Goal: Information Seeking & Learning: Learn about a topic

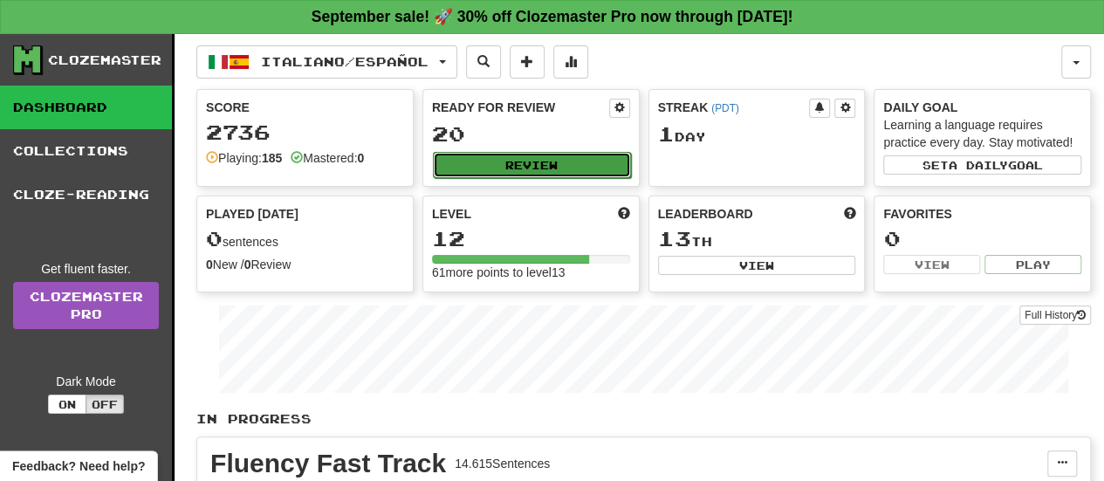
click at [576, 160] on button "Review" at bounding box center [532, 165] width 198 height 26
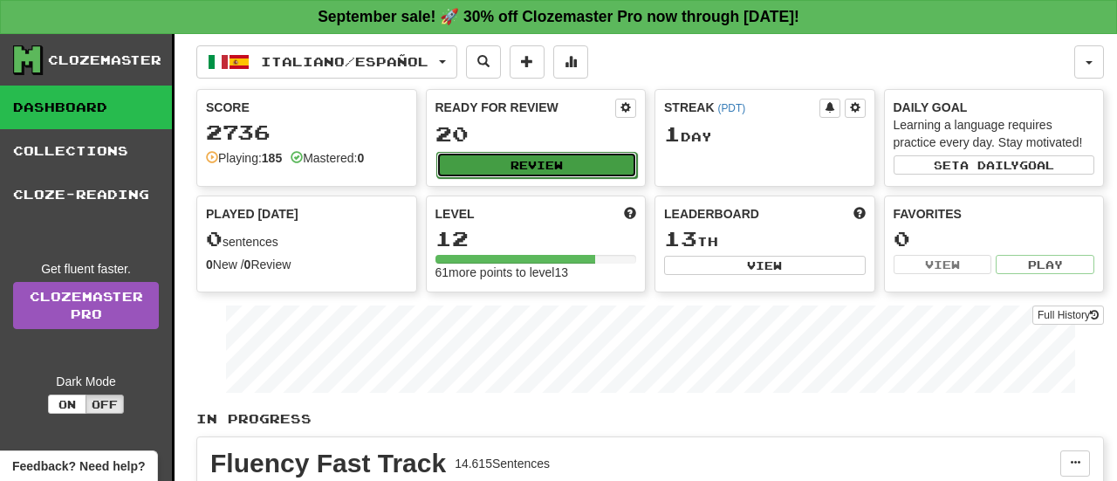
select select "**"
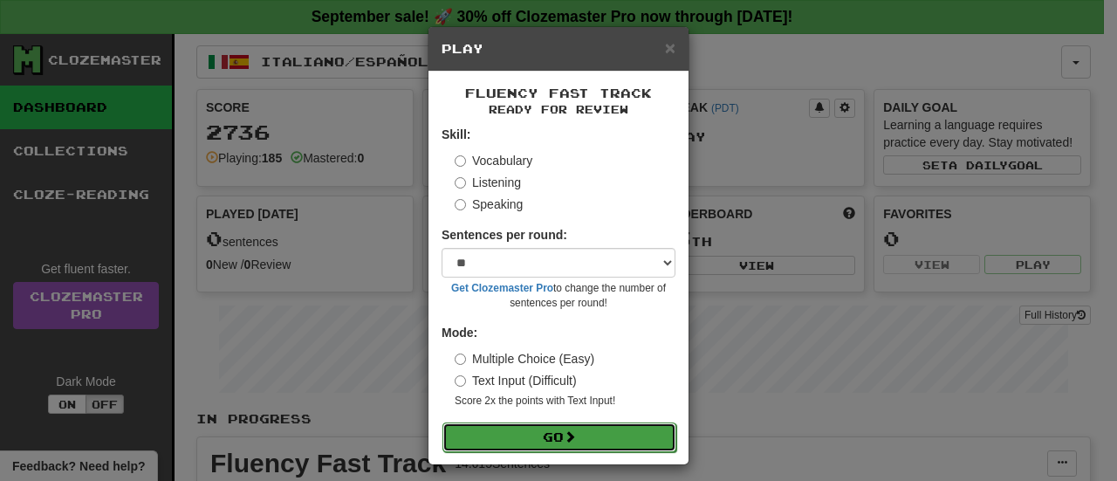
click at [527, 441] on button "Go" at bounding box center [560, 437] width 234 height 30
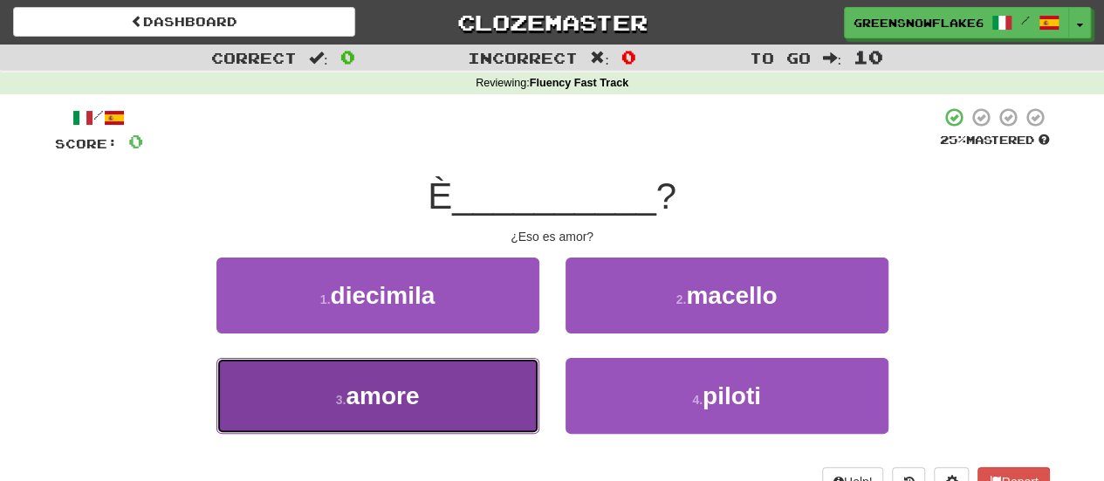
click at [433, 398] on button "3 . amore" at bounding box center [377, 396] width 323 height 76
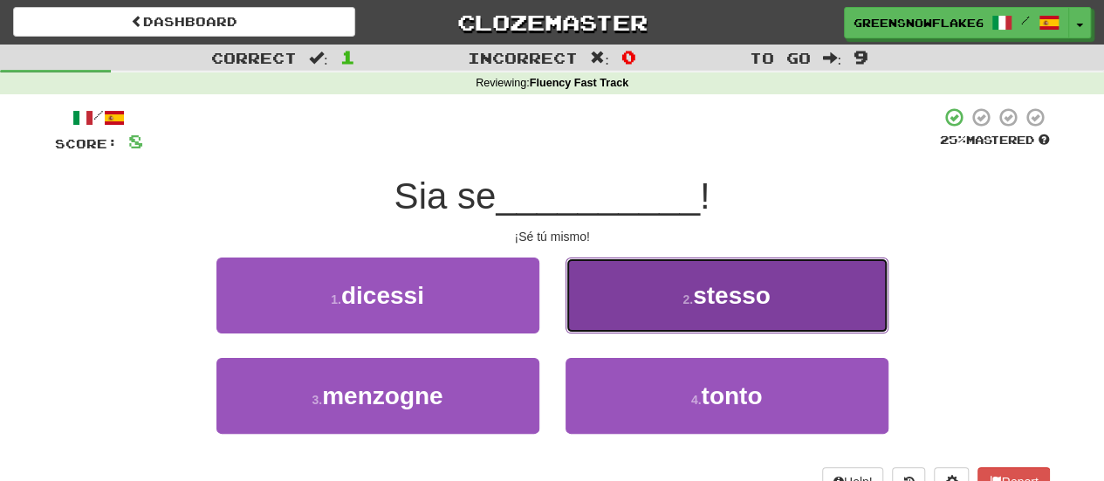
click at [674, 306] on button "2 . stesso" at bounding box center [727, 295] width 323 height 76
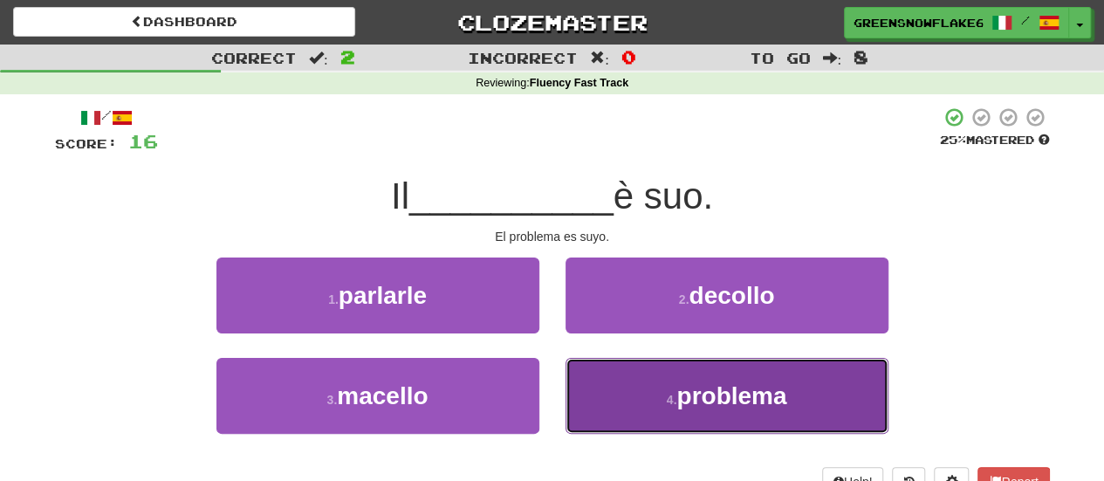
click at [678, 395] on span "problema" at bounding box center [731, 395] width 110 height 27
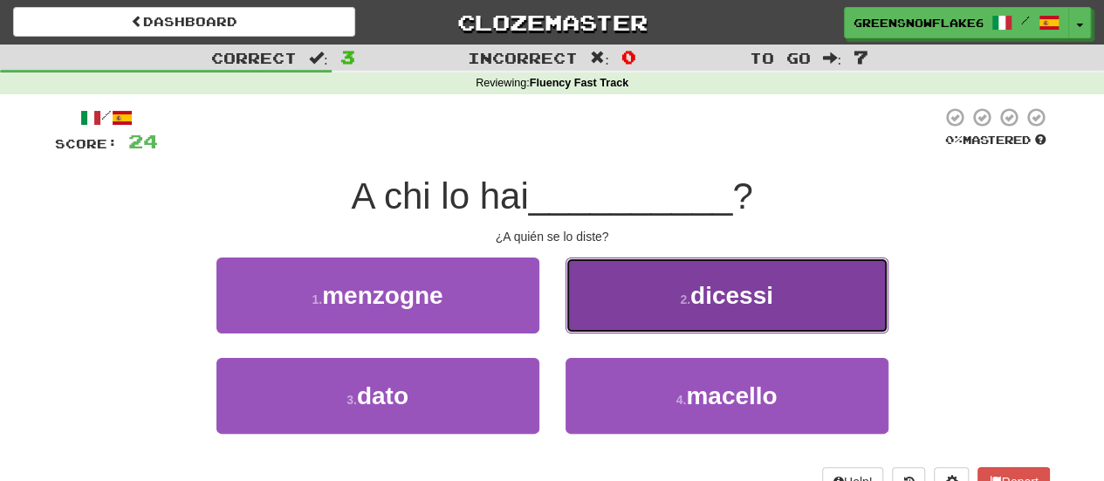
click at [705, 327] on button "2 . dicessi" at bounding box center [727, 295] width 323 height 76
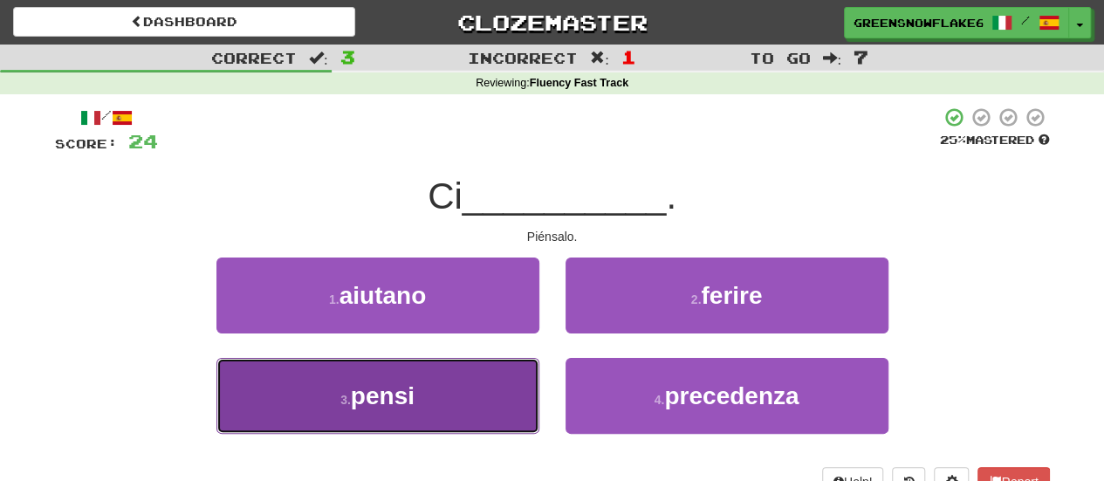
click at [424, 407] on button "3 . pensi" at bounding box center [377, 396] width 323 height 76
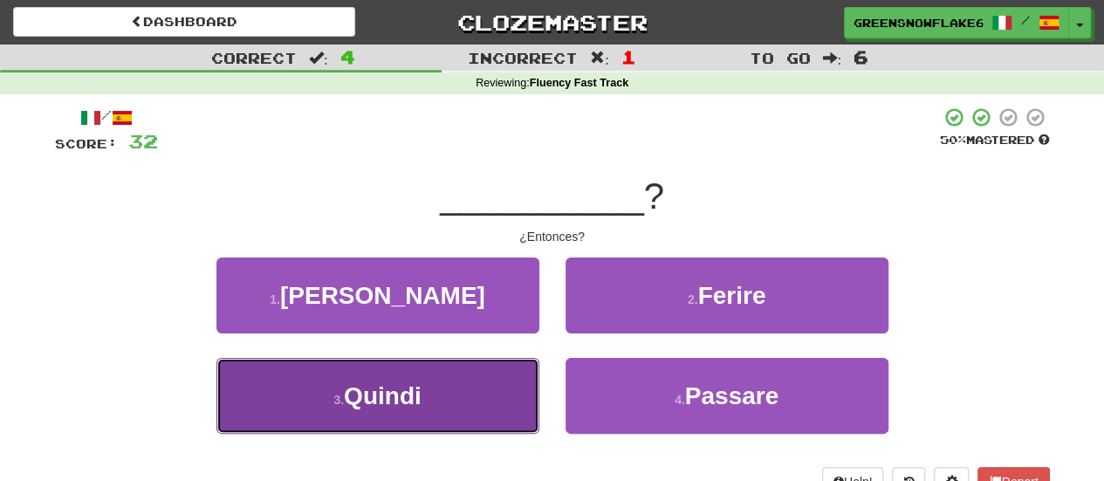
click at [515, 397] on button "3 . Quindi" at bounding box center [377, 396] width 323 height 76
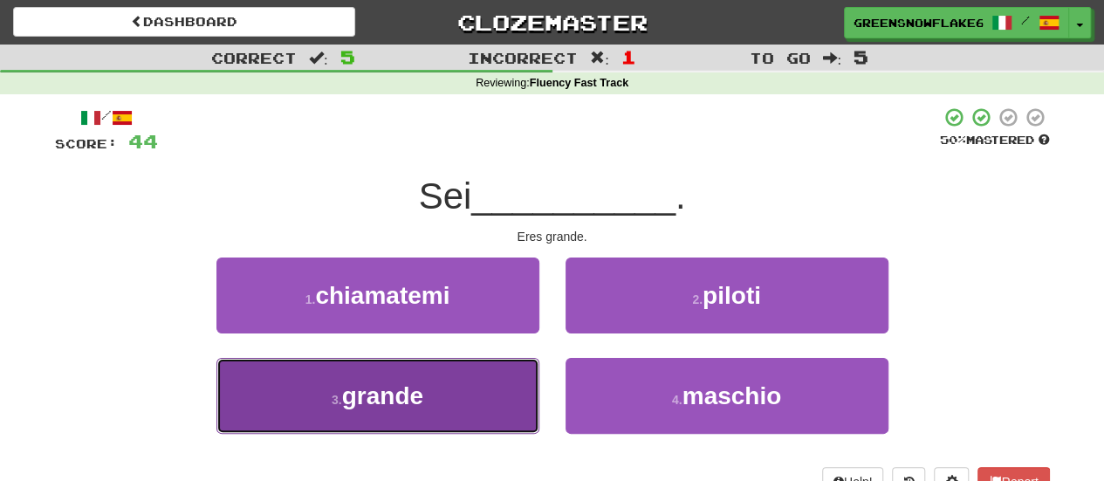
click at [466, 405] on button "3 . grande" at bounding box center [377, 396] width 323 height 76
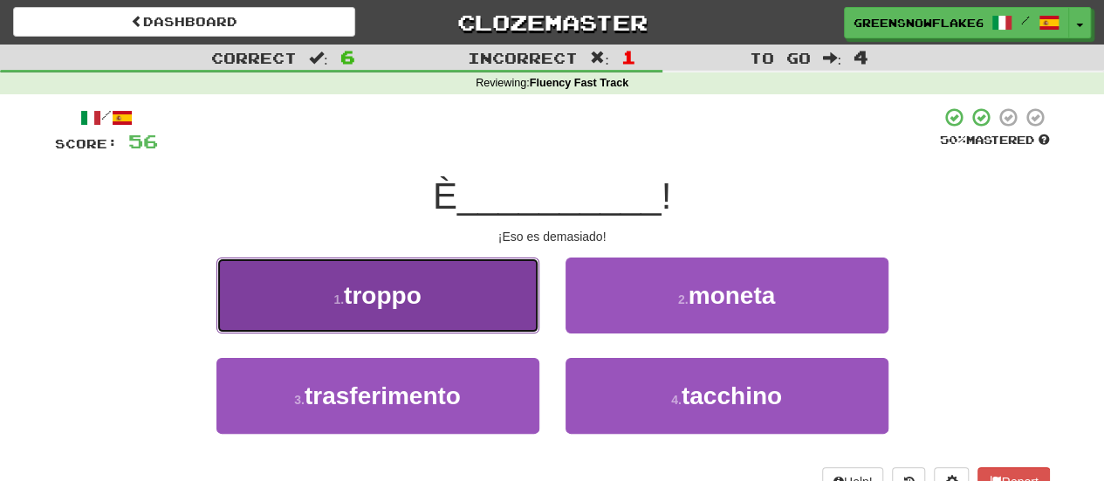
click at [484, 292] on button "1 . troppo" at bounding box center [377, 295] width 323 height 76
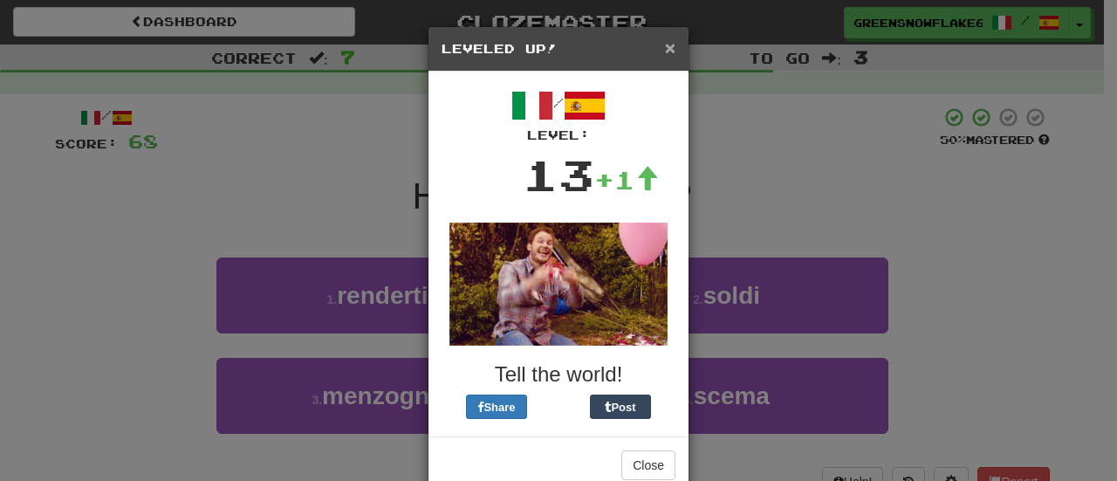
click at [665, 55] on span "×" at bounding box center [670, 48] width 10 height 20
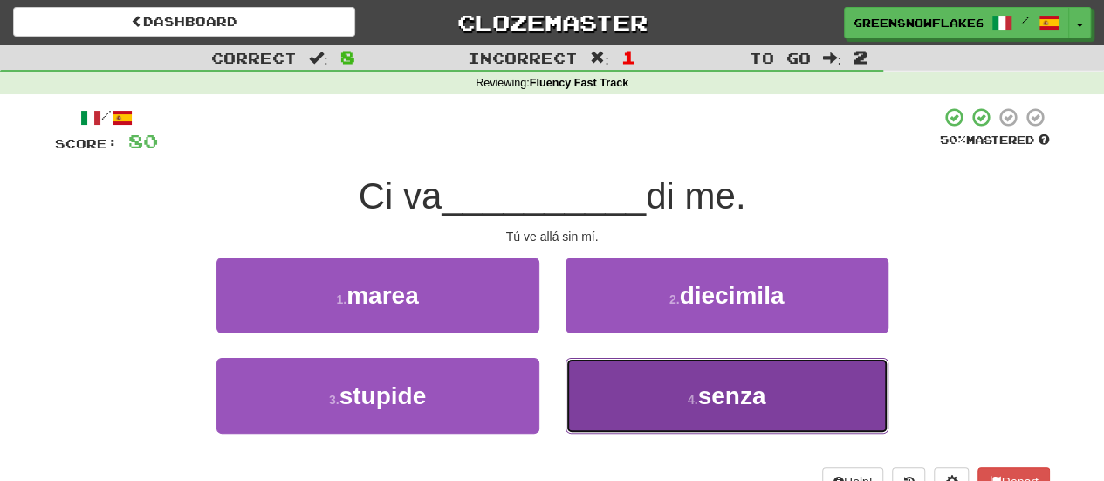
click at [660, 394] on button "4 . senza" at bounding box center [727, 396] width 323 height 76
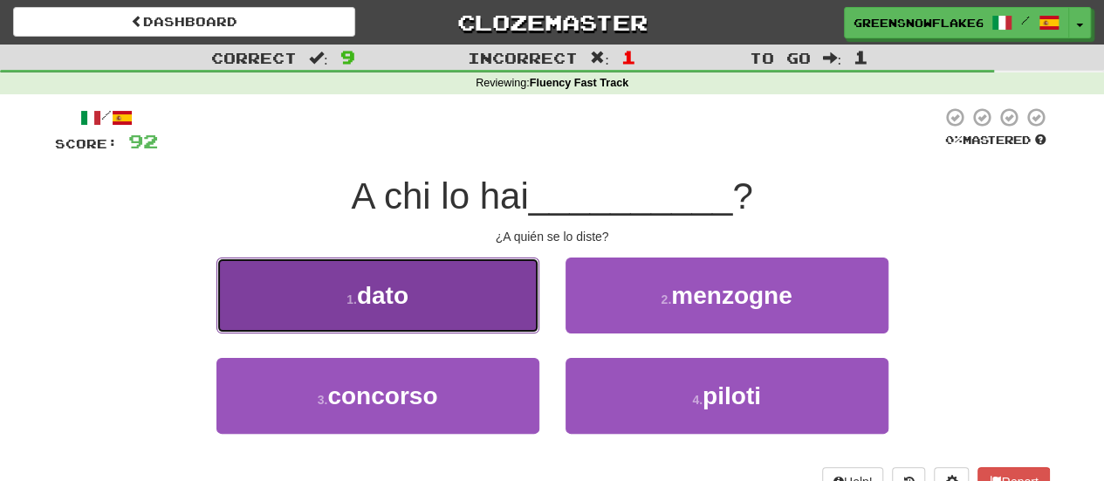
click at [454, 305] on button "1 . dato" at bounding box center [377, 295] width 323 height 76
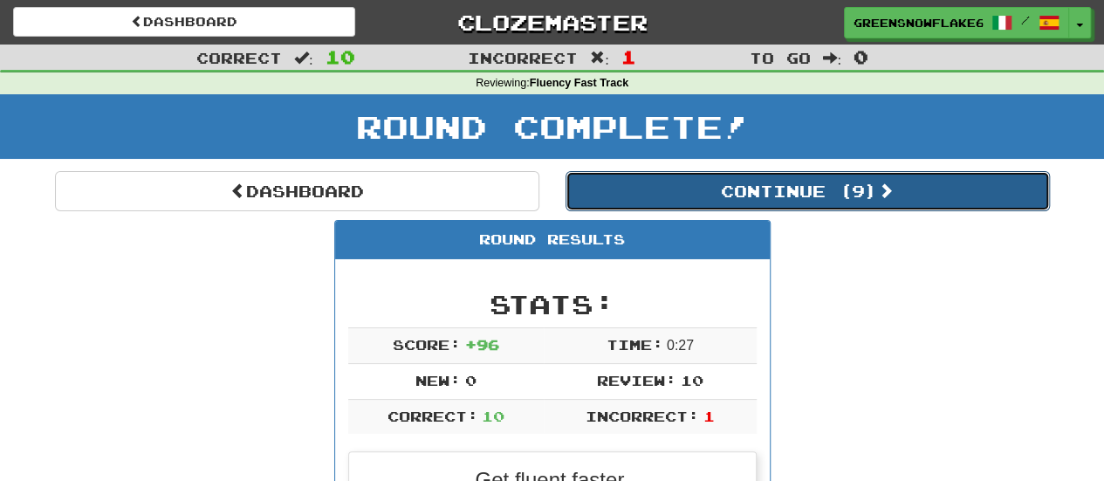
click at [685, 202] on button "Continue ( 9 )" at bounding box center [808, 191] width 484 height 40
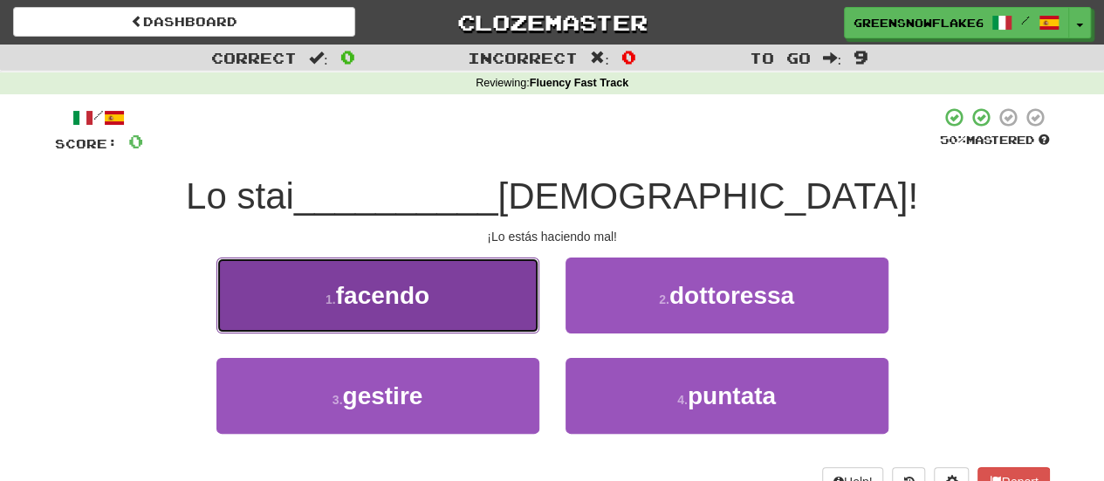
click at [459, 308] on button "1 . facendo" at bounding box center [377, 295] width 323 height 76
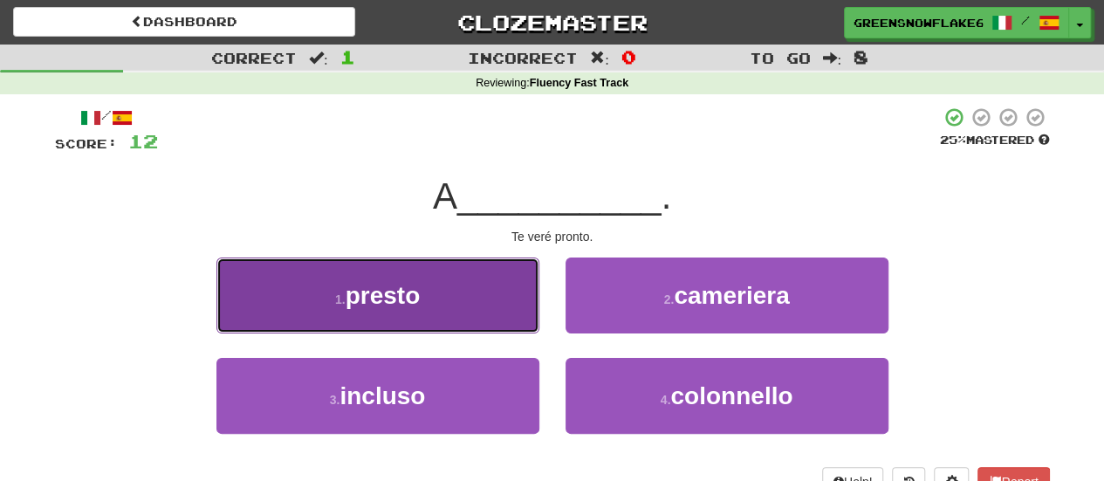
click at [413, 283] on span "presto" at bounding box center [383, 295] width 75 height 27
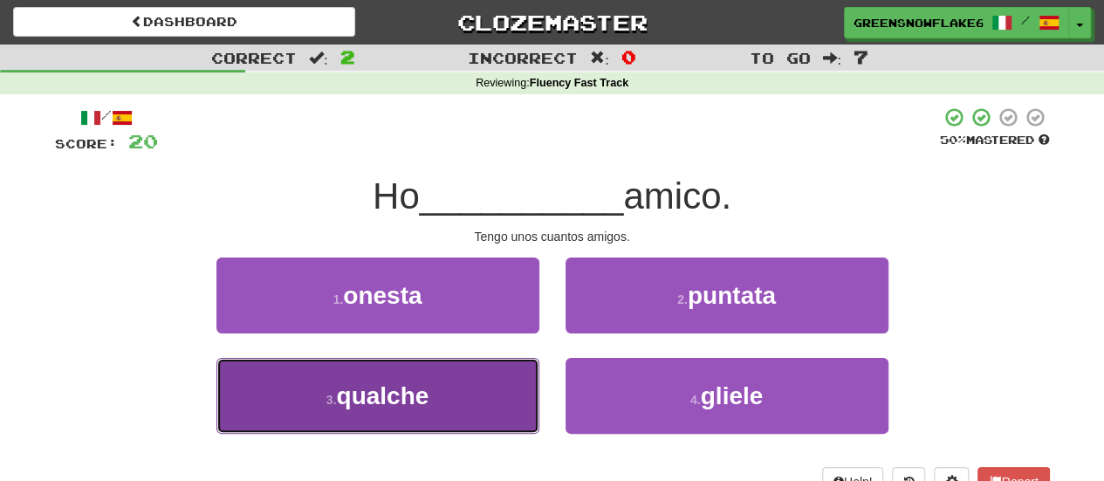
click at [440, 381] on button "3 . qualche" at bounding box center [377, 396] width 323 height 76
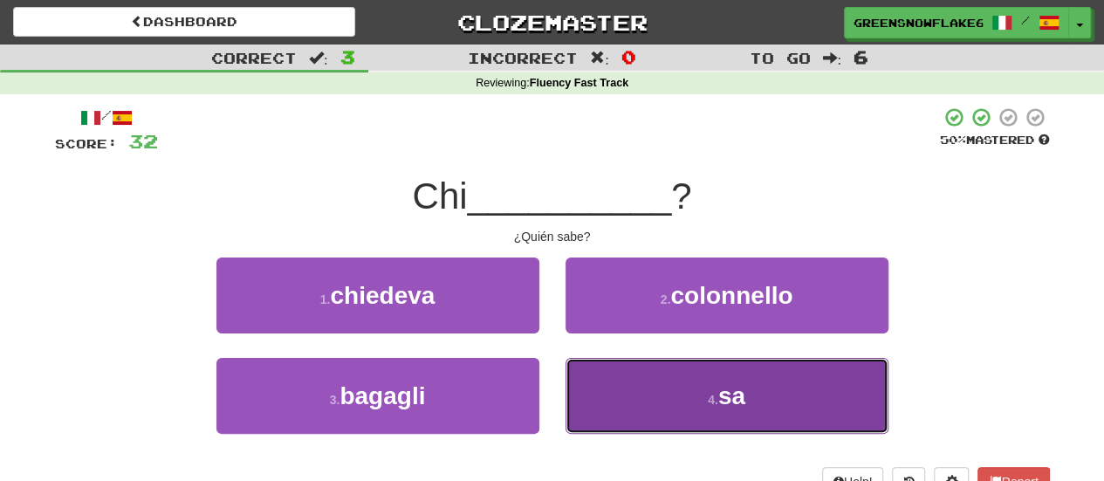
click at [679, 397] on button "4 . sa" at bounding box center [727, 396] width 323 height 76
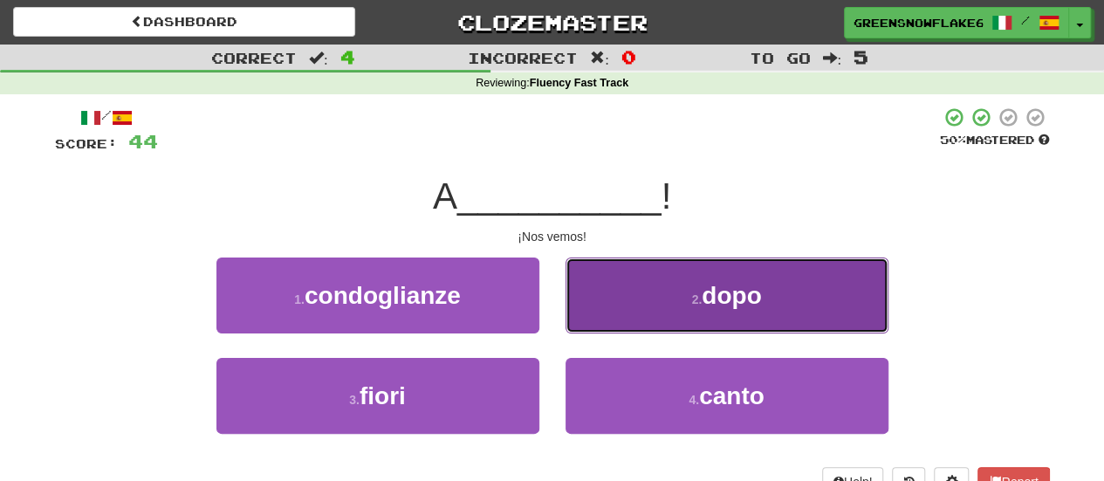
click at [648, 306] on button "2 . dopo" at bounding box center [727, 295] width 323 height 76
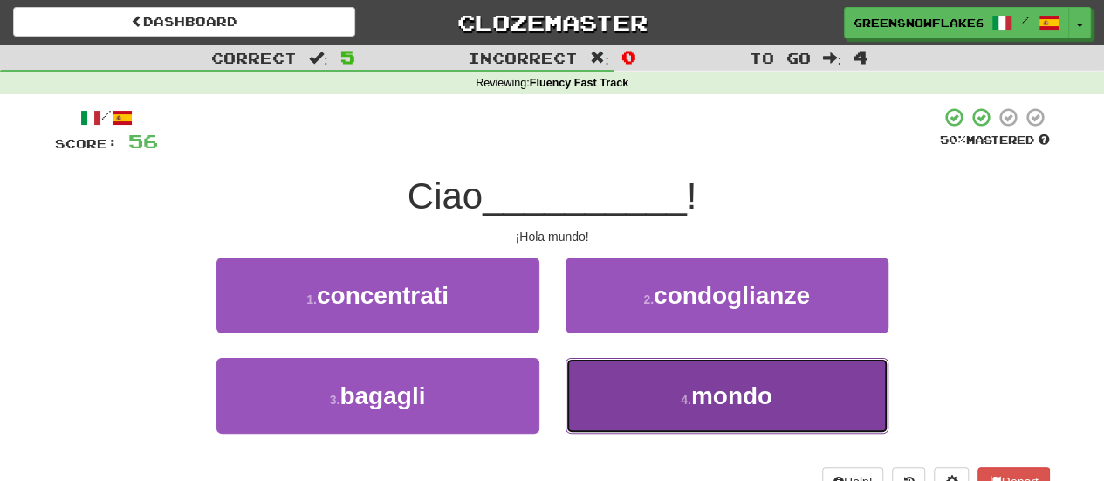
click at [616, 411] on button "4 . mondo" at bounding box center [727, 396] width 323 height 76
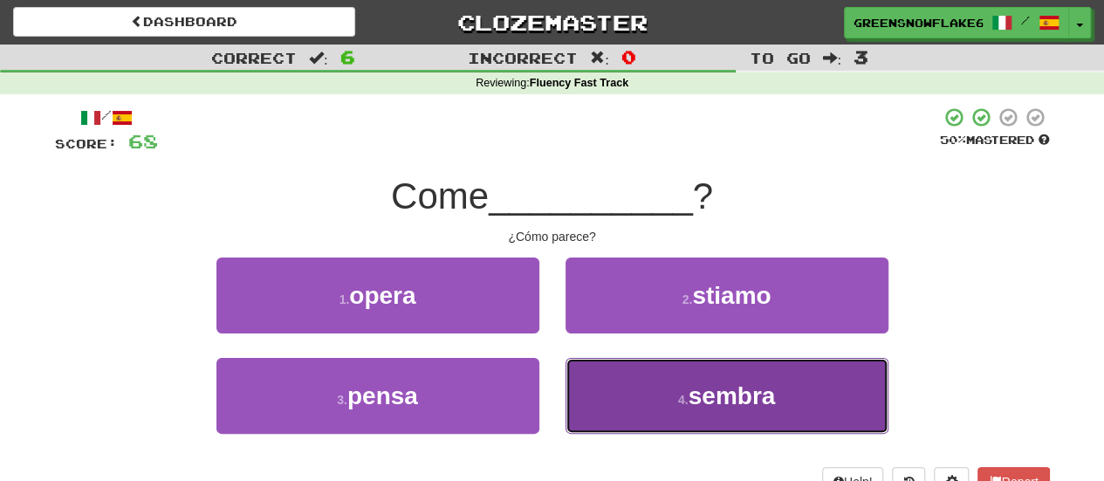
click at [629, 387] on button "4 . sembra" at bounding box center [727, 396] width 323 height 76
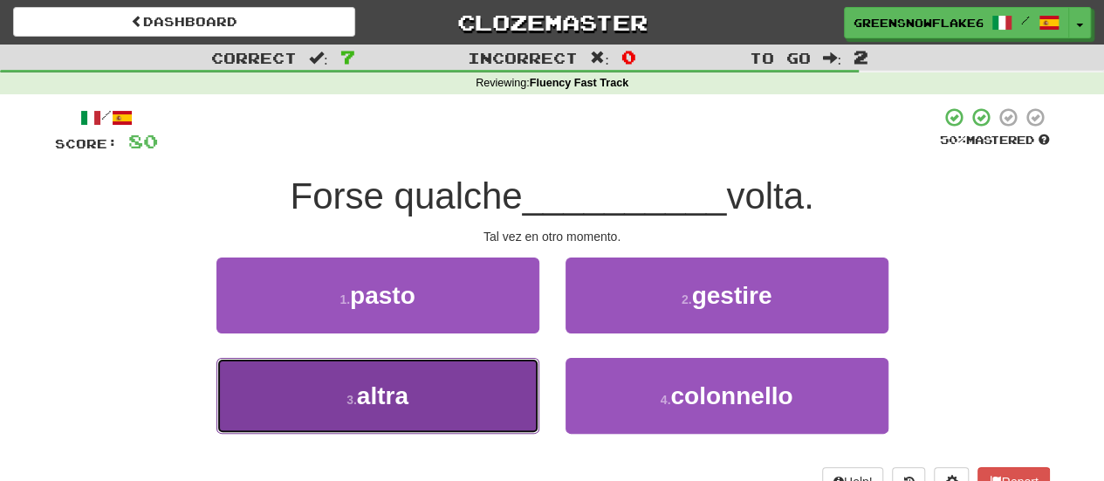
click at [490, 374] on button "3 . altra" at bounding box center [377, 396] width 323 height 76
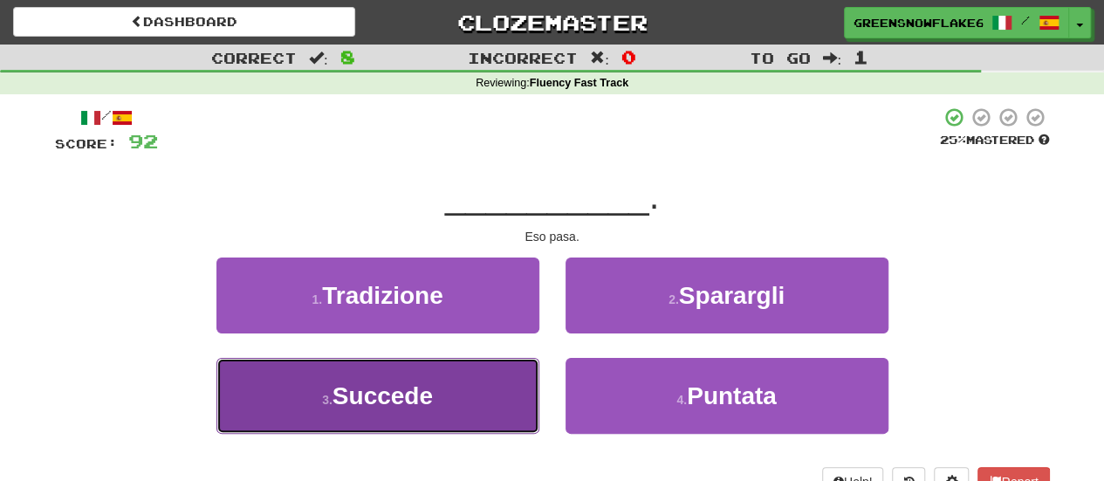
click at [491, 374] on button "3 . Succede" at bounding box center [377, 396] width 323 height 76
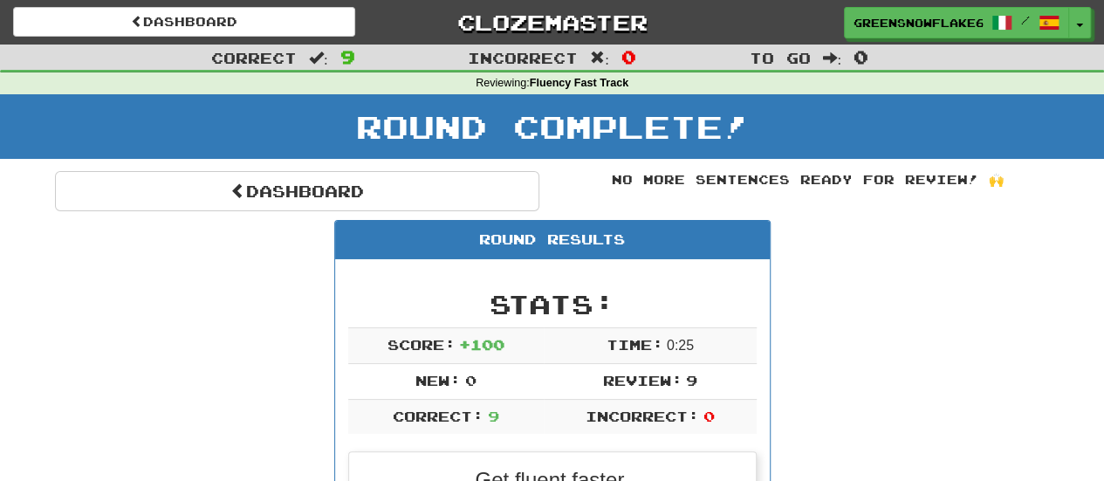
click at [332, 45] on div "Correct : 9" at bounding box center [184, 57] width 368 height 25
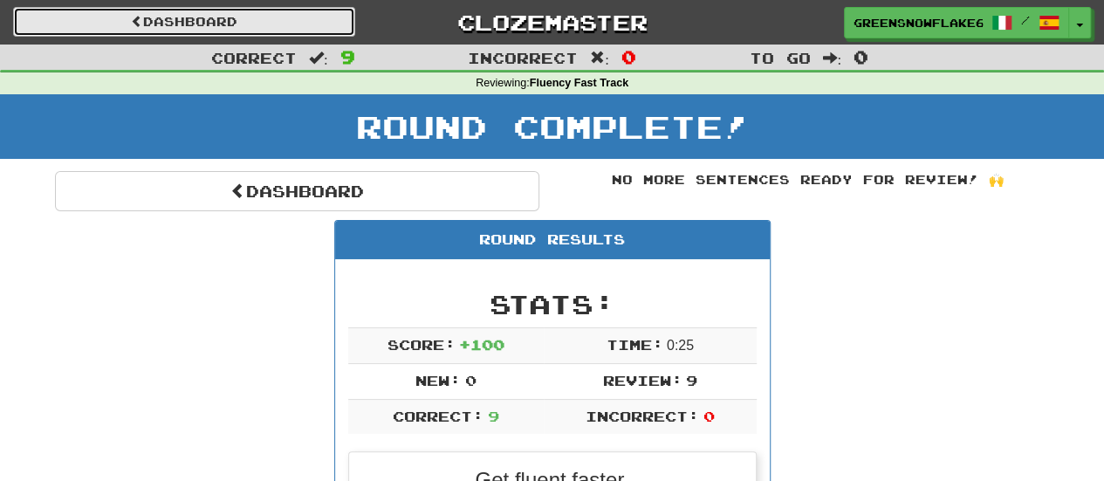
click at [320, 31] on link "Dashboard" at bounding box center [184, 22] width 342 height 30
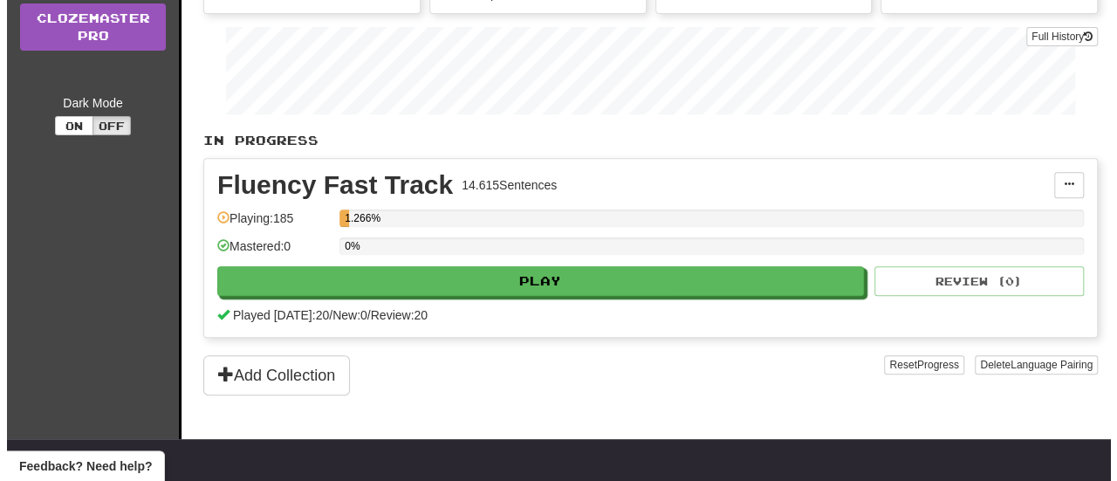
scroll to position [279, 0]
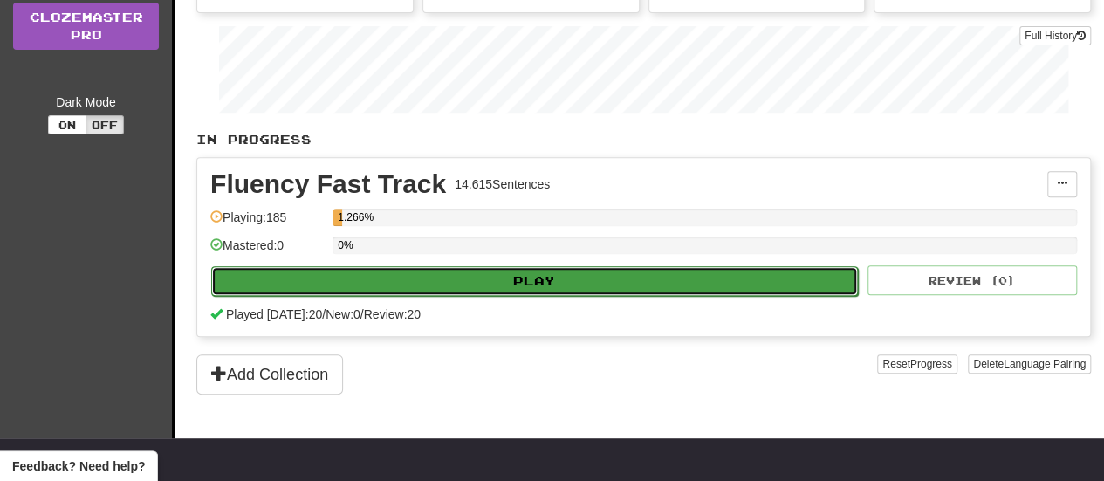
click at [459, 271] on button "Play" at bounding box center [534, 281] width 647 height 30
select select "**"
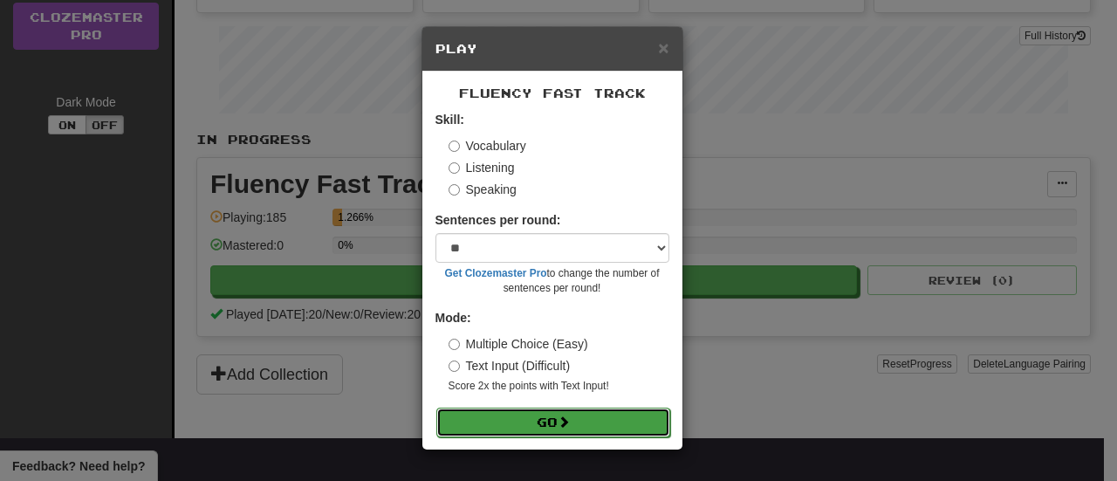
click at [510, 421] on button "Go" at bounding box center [553, 423] width 234 height 30
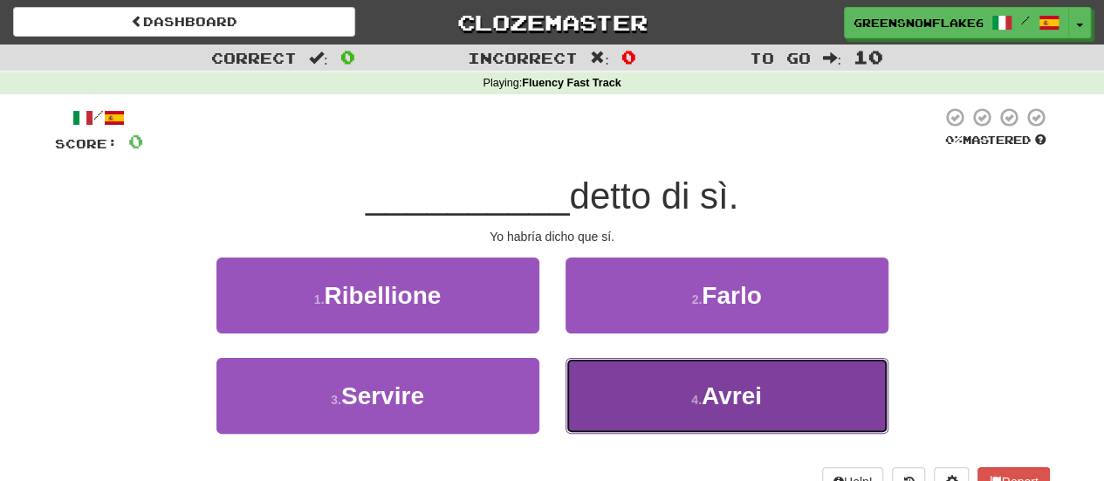
click at [672, 409] on button "4 . Avrei" at bounding box center [727, 396] width 323 height 76
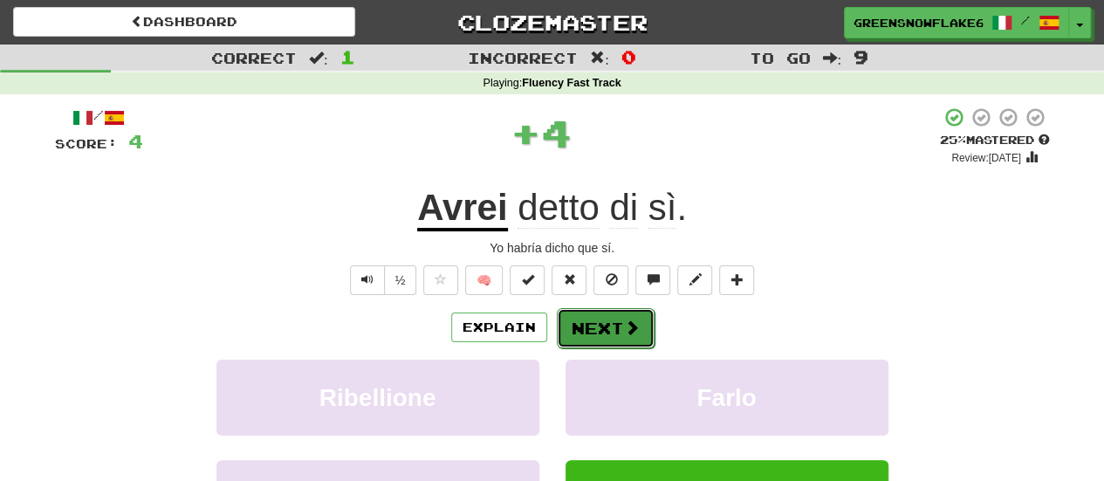
click at [627, 328] on span at bounding box center [632, 327] width 16 height 16
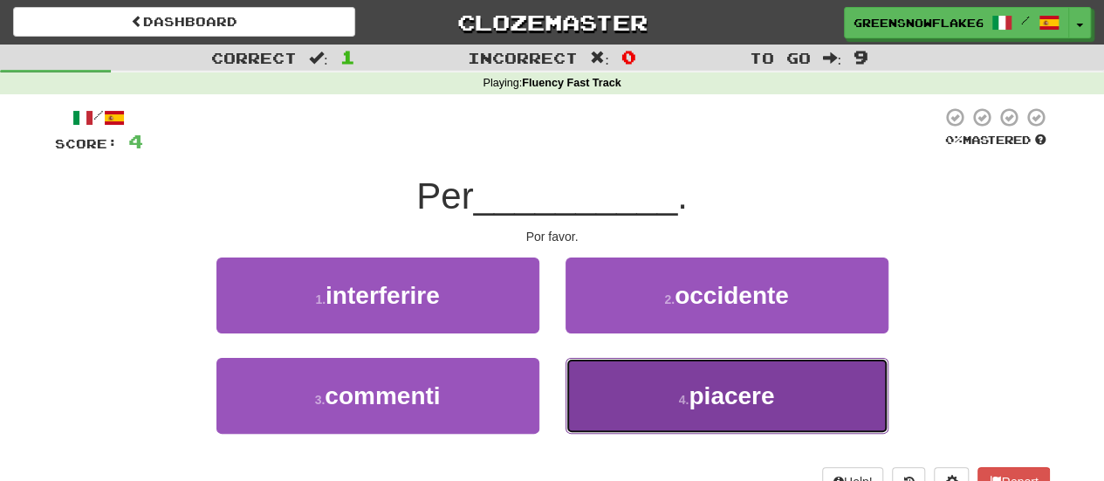
click at [599, 399] on button "4 . piacere" at bounding box center [727, 396] width 323 height 76
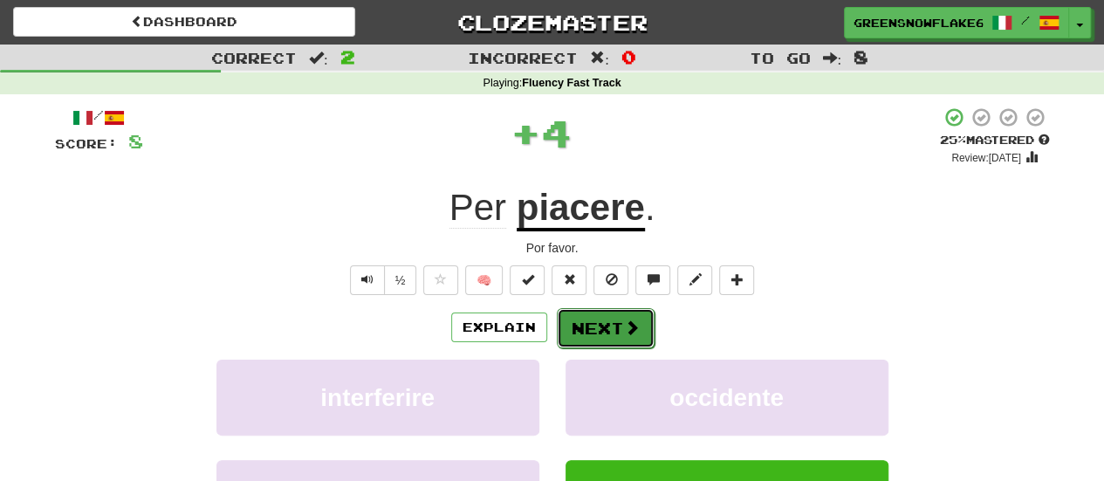
click at [606, 343] on button "Next" at bounding box center [606, 328] width 98 height 40
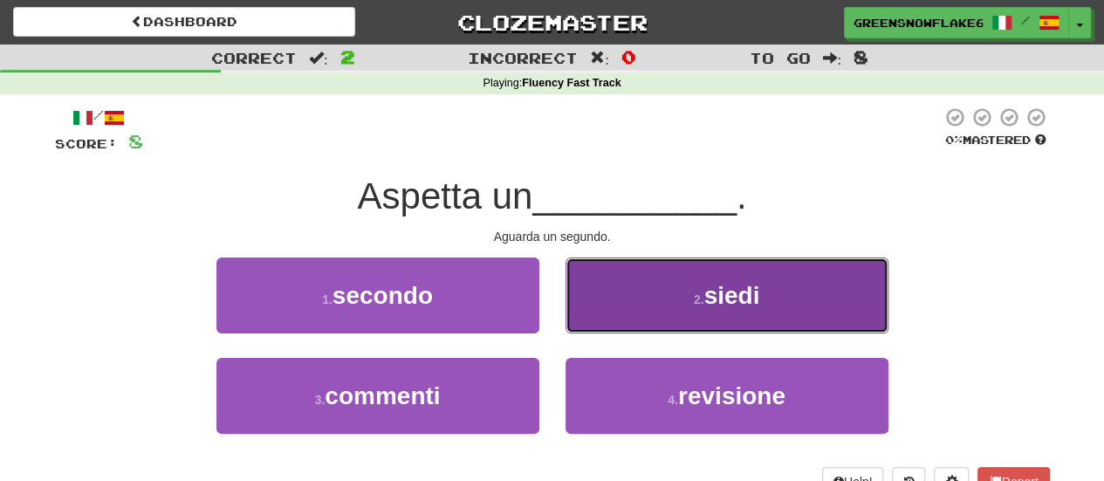
click at [640, 322] on button "2 . siedi" at bounding box center [727, 295] width 323 height 76
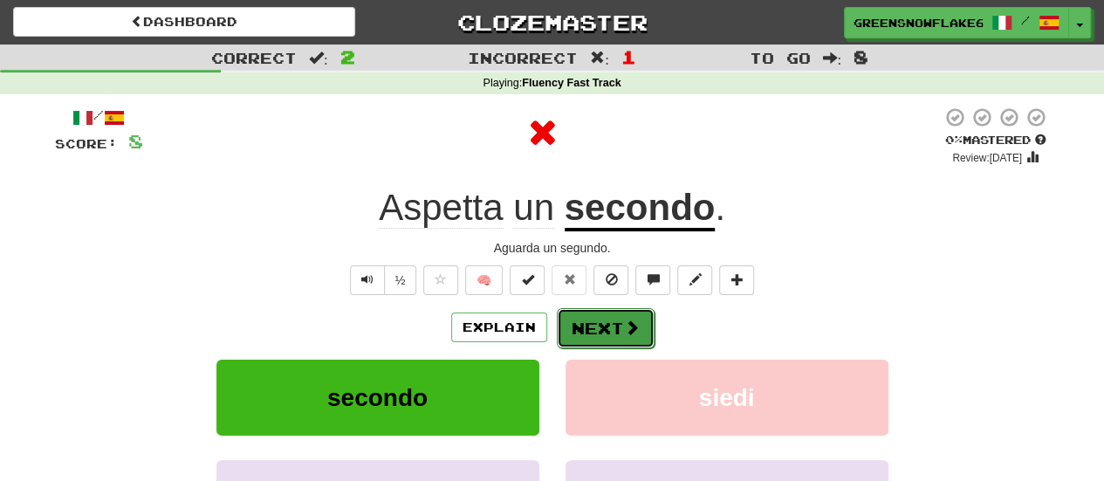
click at [621, 340] on button "Next" at bounding box center [606, 328] width 98 height 40
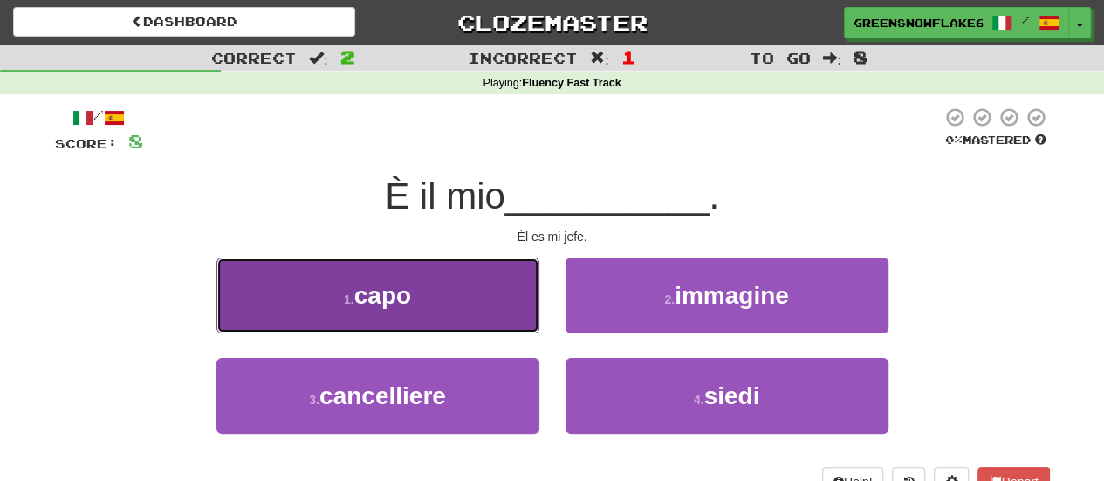
click at [526, 304] on button "1 . capo" at bounding box center [377, 295] width 323 height 76
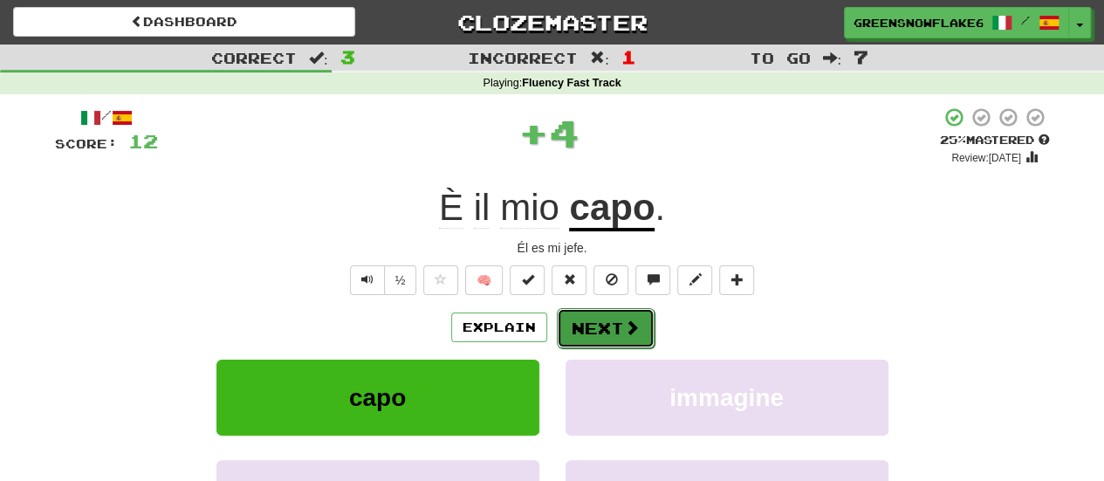
click at [627, 315] on button "Next" at bounding box center [606, 328] width 98 height 40
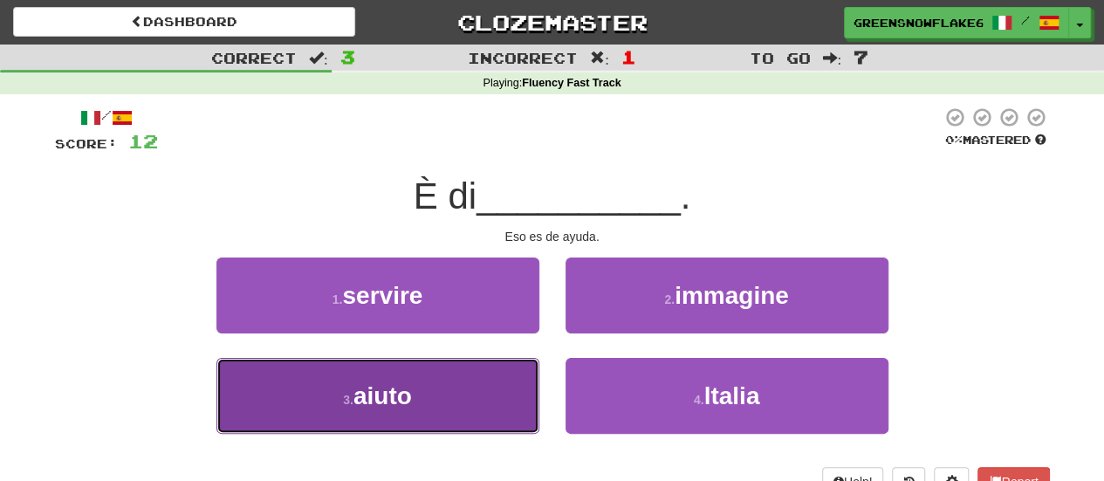
click at [452, 373] on button "3 . aiuto" at bounding box center [377, 396] width 323 height 76
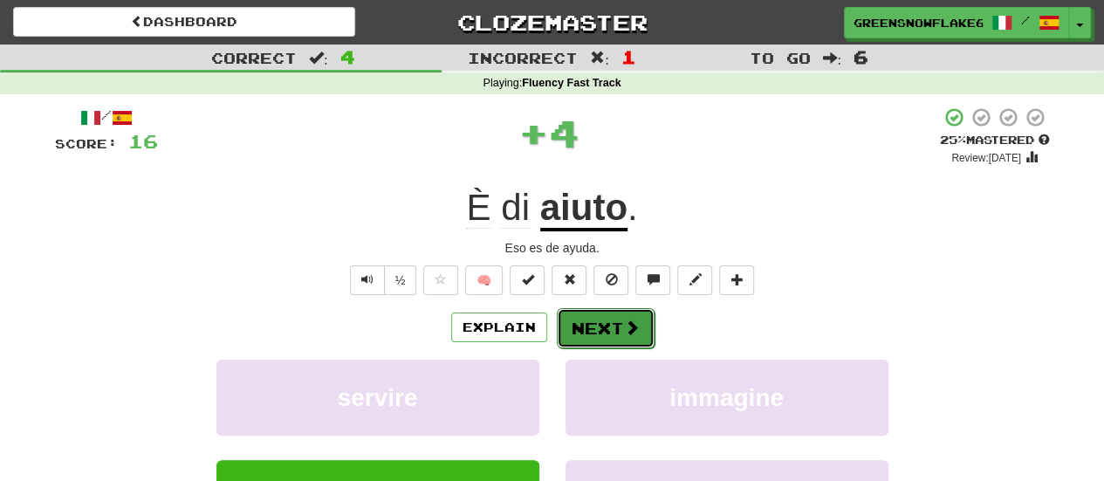
click at [587, 321] on button "Next" at bounding box center [606, 328] width 98 height 40
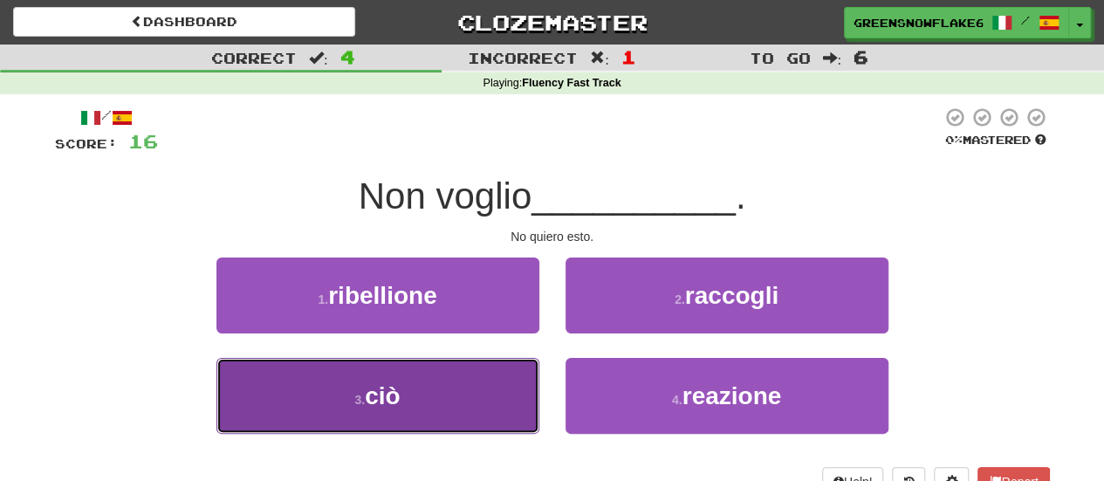
click at [429, 384] on button "3 . ciò" at bounding box center [377, 396] width 323 height 76
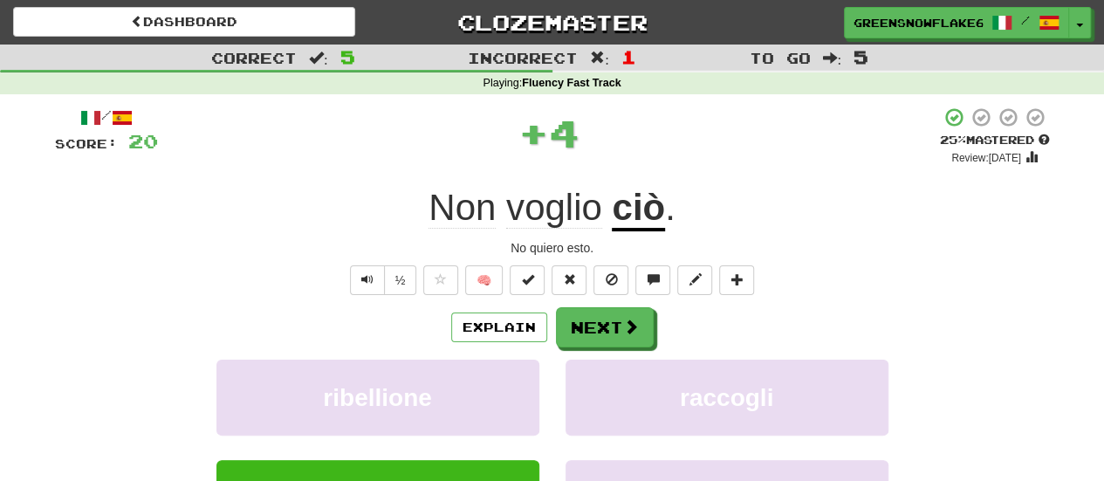
click at [600, 346] on div "Explain Next ribellione raccogli ciò reazione Learn more: ribellione raccogli c…" at bounding box center [552, 447] width 995 height 280
click at [597, 336] on button "Next" at bounding box center [606, 328] width 98 height 40
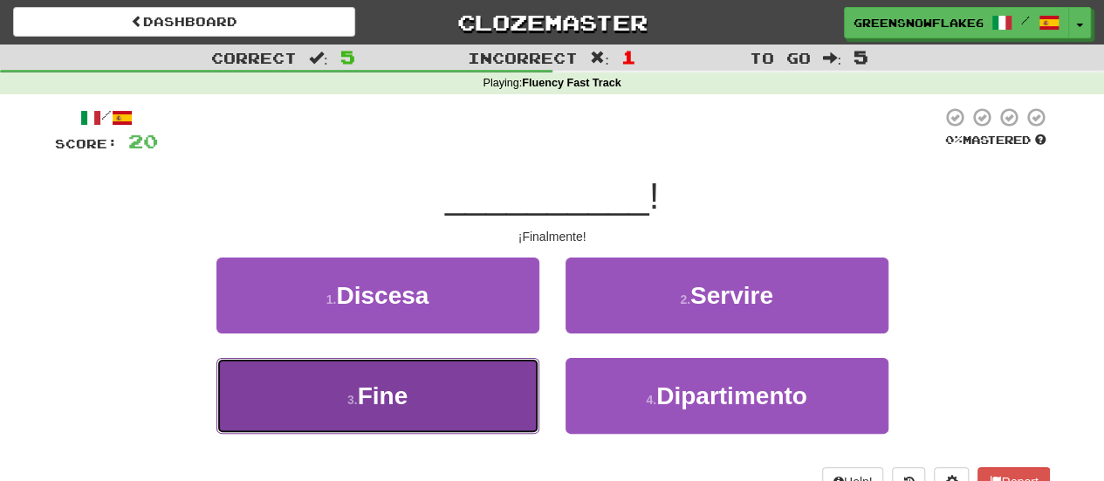
click at [421, 418] on button "3 . Fine" at bounding box center [377, 396] width 323 height 76
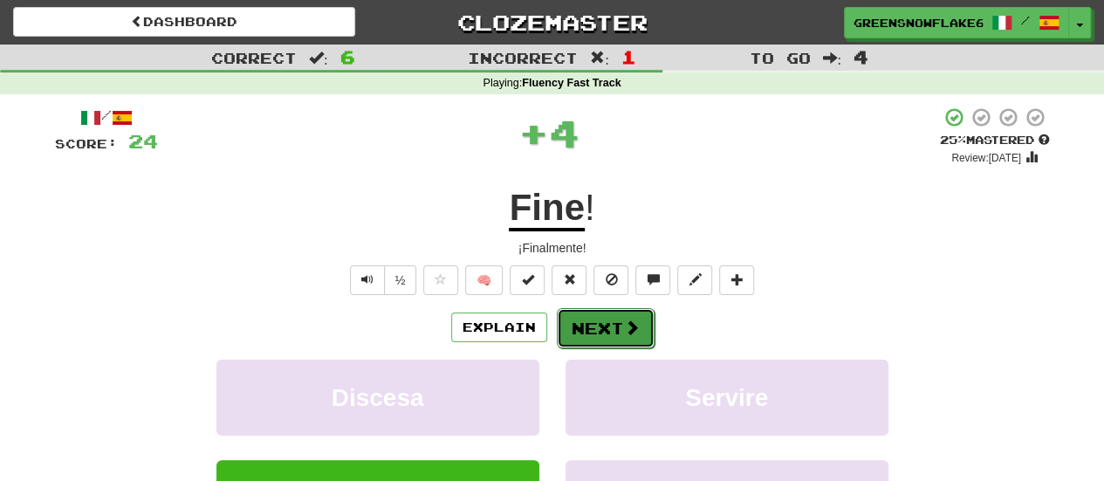
click at [586, 331] on button "Next" at bounding box center [606, 328] width 98 height 40
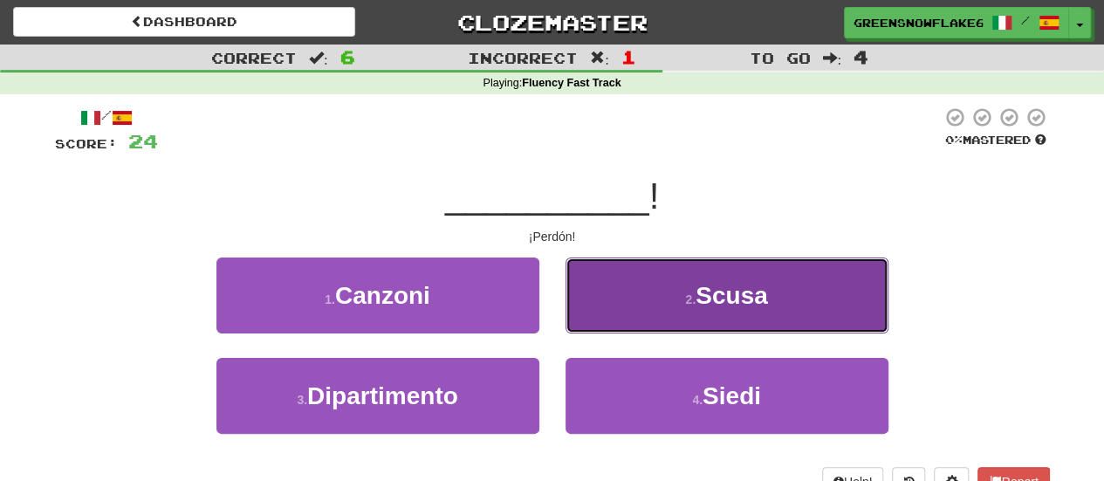
click at [578, 313] on button "2 . Scusa" at bounding box center [727, 295] width 323 height 76
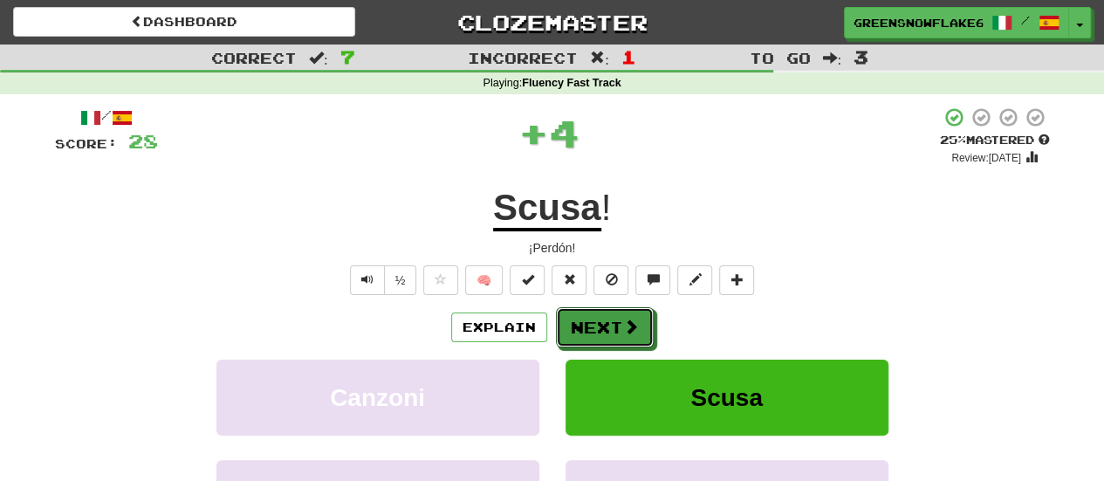
click at [578, 313] on button "Next" at bounding box center [605, 327] width 98 height 40
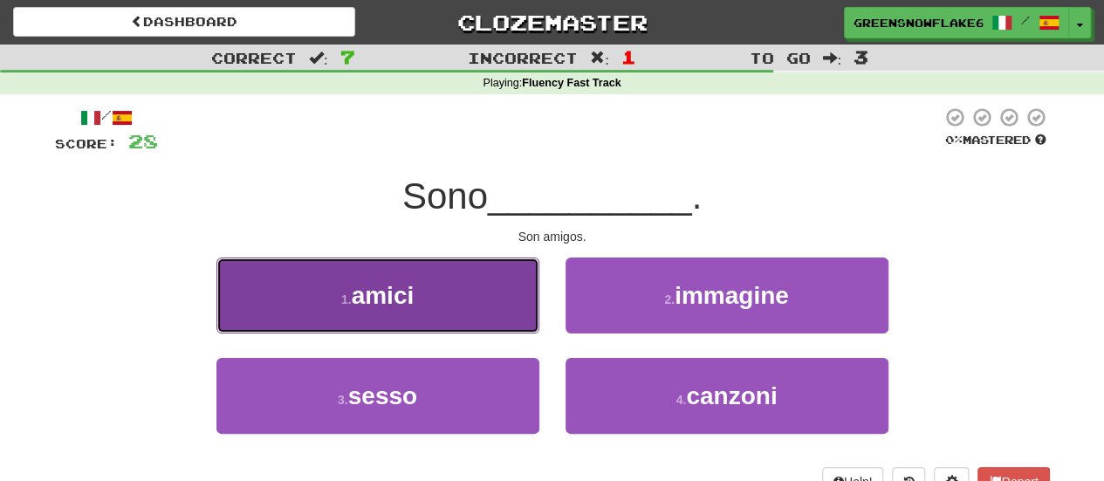
click at [467, 289] on button "1 . amici" at bounding box center [377, 295] width 323 height 76
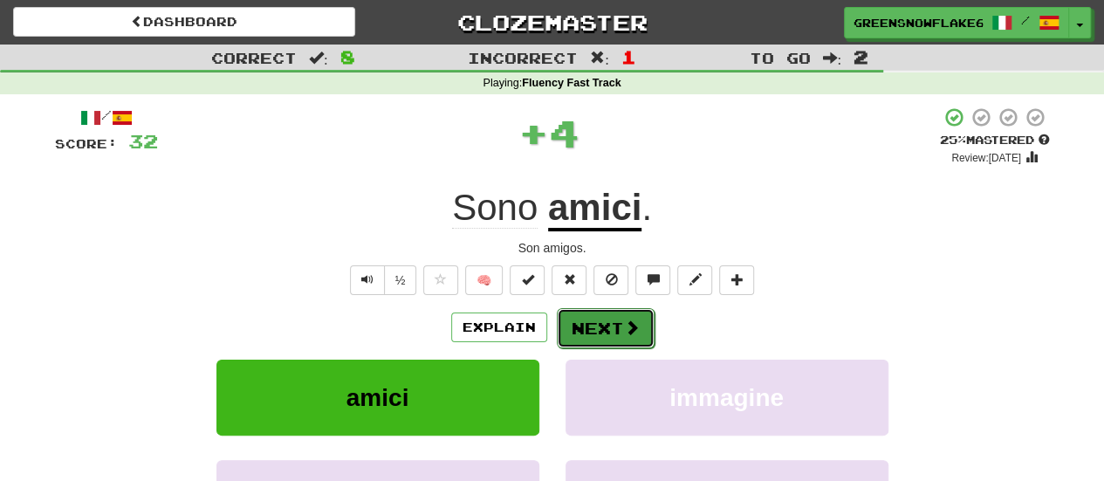
click at [580, 331] on button "Next" at bounding box center [606, 328] width 98 height 40
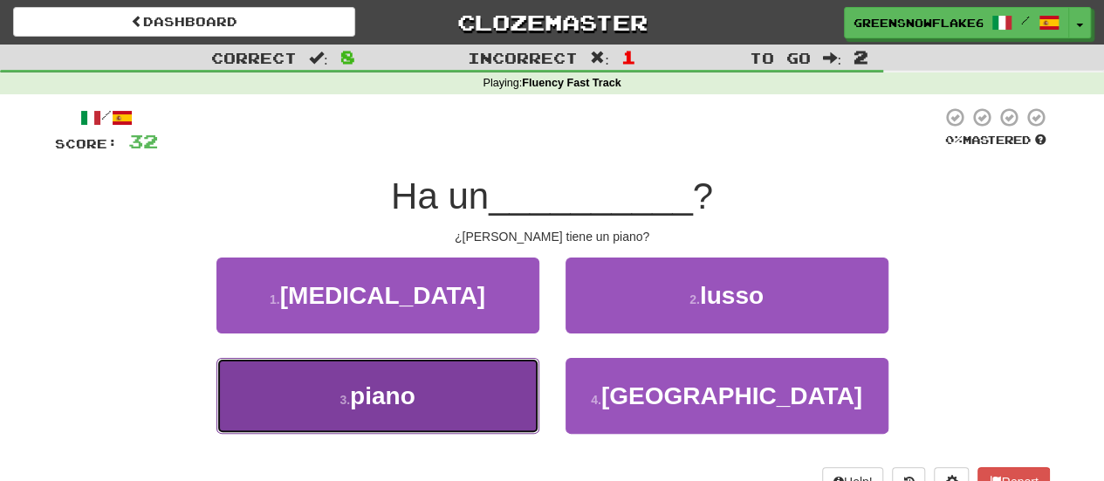
click at [425, 417] on button "3 . piano" at bounding box center [377, 396] width 323 height 76
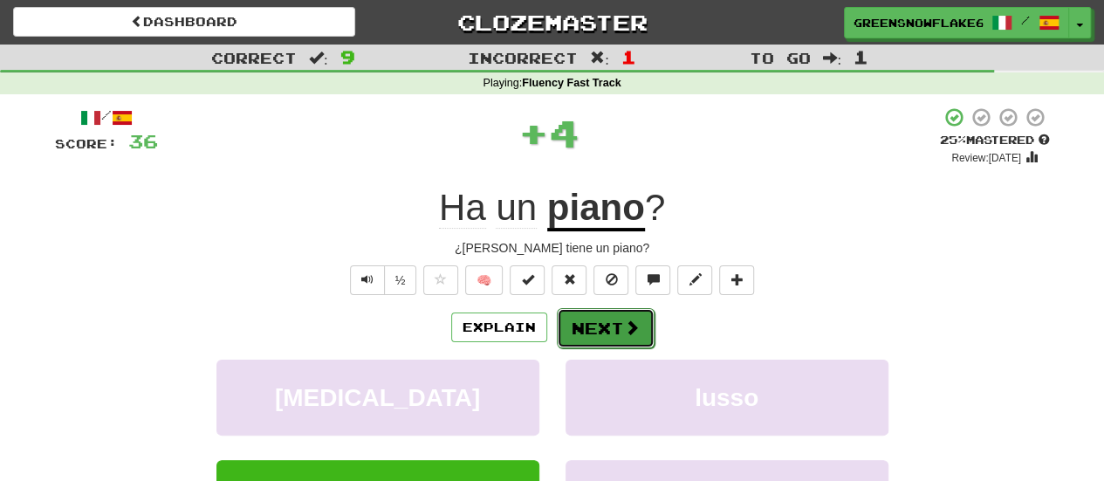
click at [590, 324] on button "Next" at bounding box center [606, 328] width 98 height 40
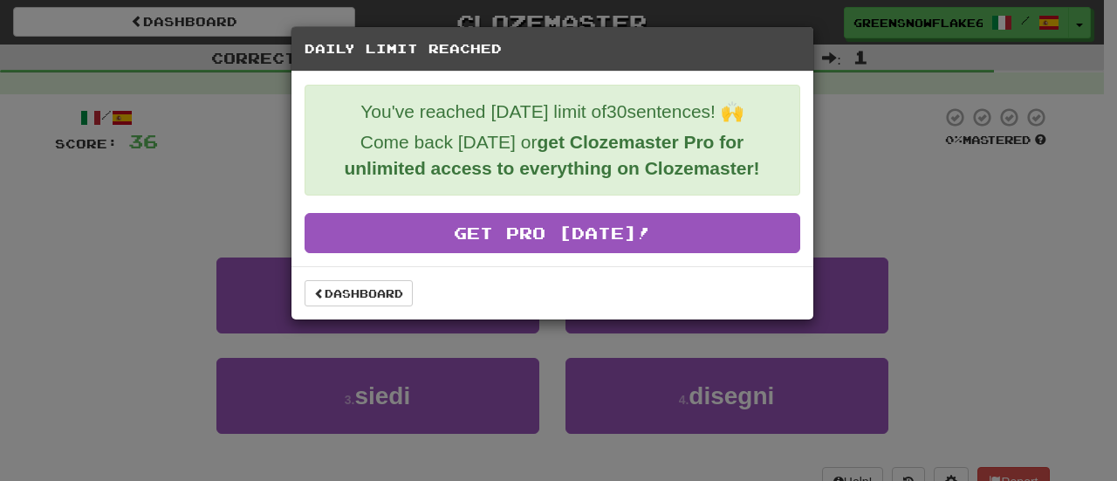
click at [327, 312] on div "Dashboard" at bounding box center [553, 292] width 522 height 53
click at [334, 289] on link "Dashboard" at bounding box center [359, 293] width 108 height 26
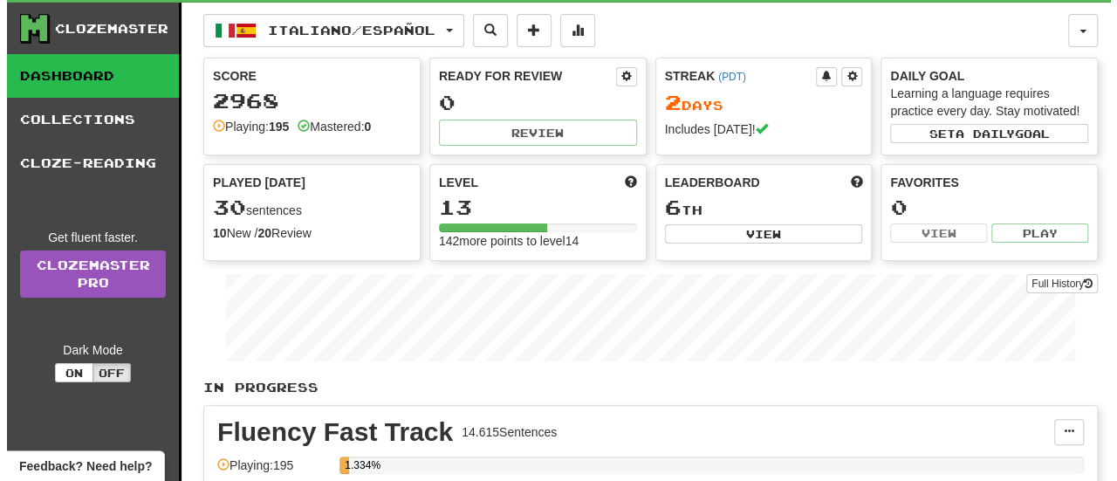
scroll to position [30, 0]
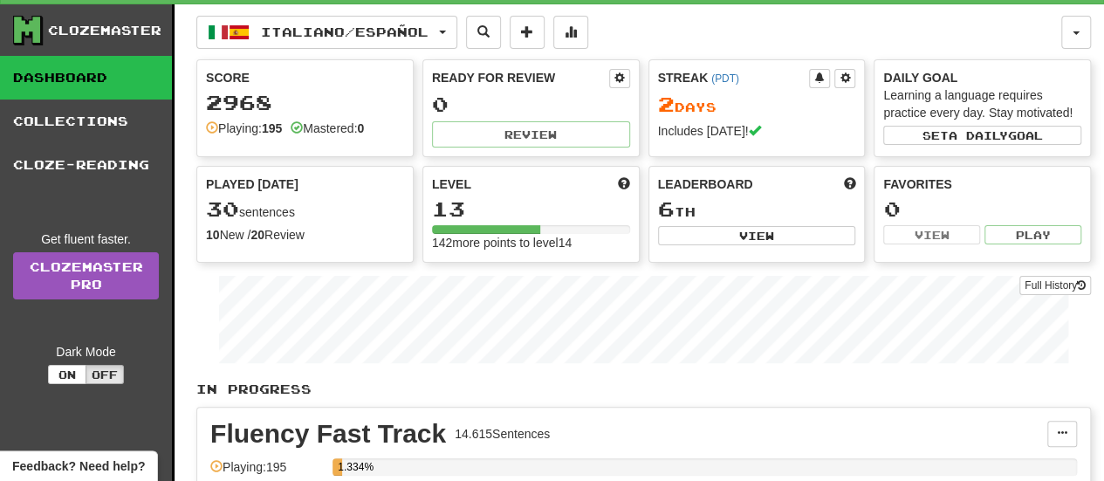
click at [668, 246] on div "Leaderboard 6 th View" at bounding box center [757, 211] width 216 height 88
click at [696, 238] on button "View" at bounding box center [757, 235] width 198 height 19
select select "**********"
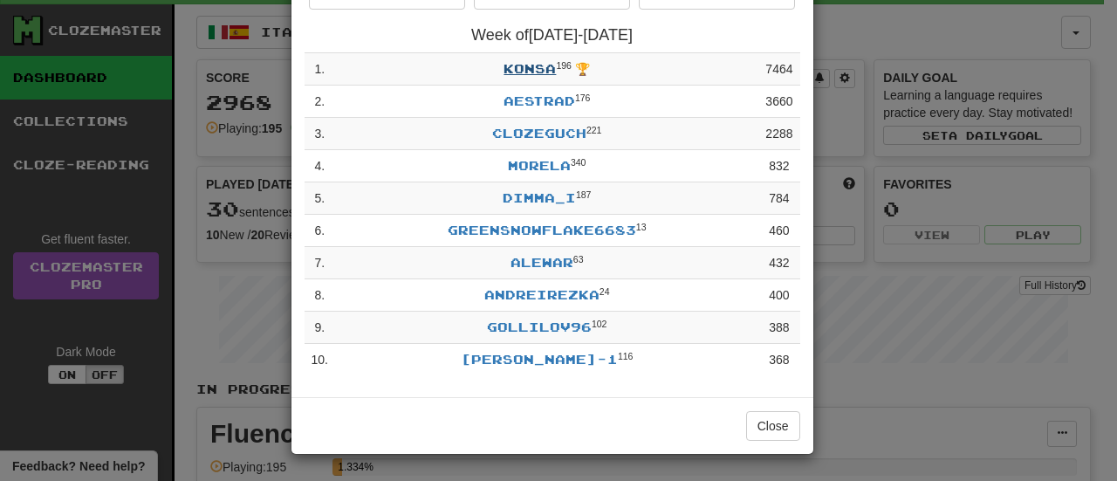
scroll to position [0, 0]
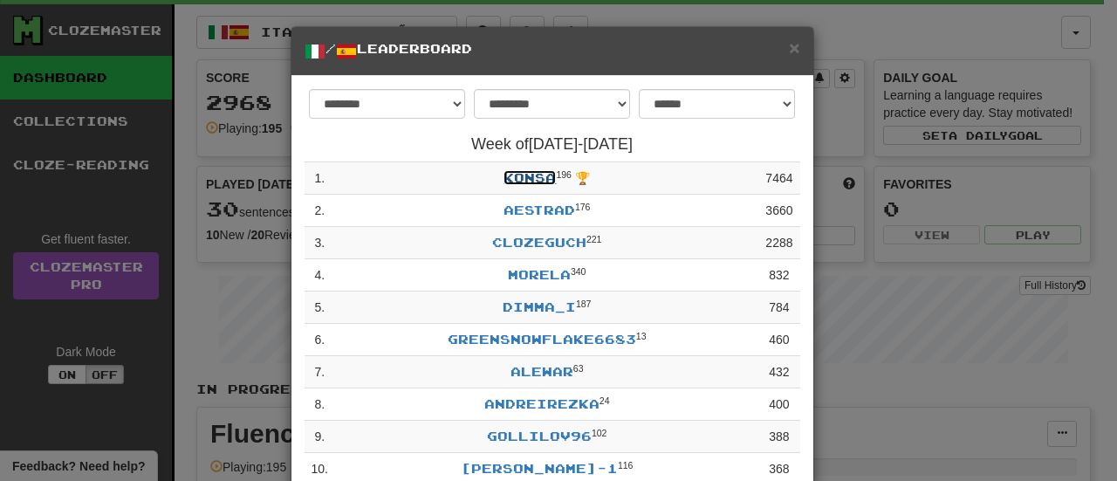
click at [537, 181] on link "Konsa" at bounding box center [530, 177] width 52 height 15
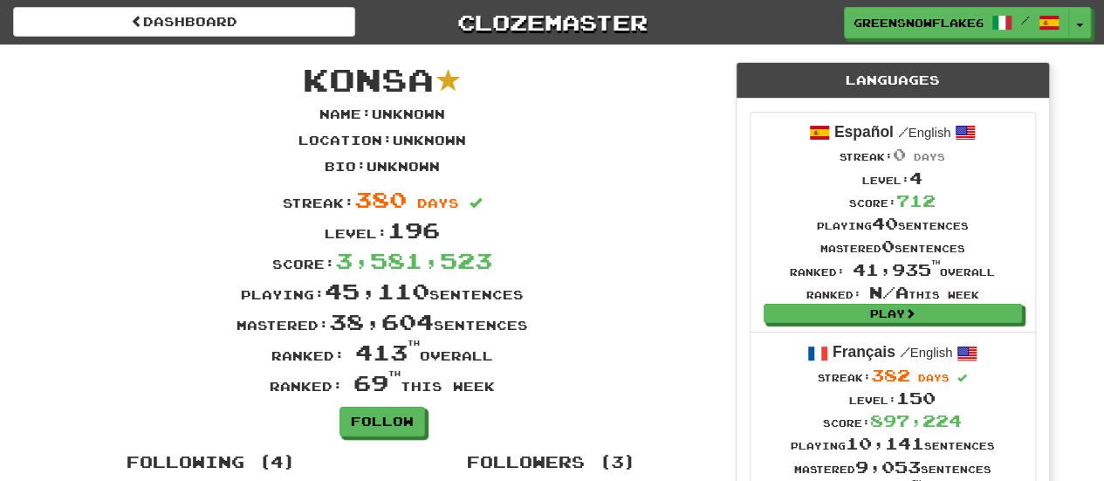
click at [508, 212] on div "Streak: 380 days" at bounding box center [382, 199] width 681 height 31
